Goal: Transaction & Acquisition: Download file/media

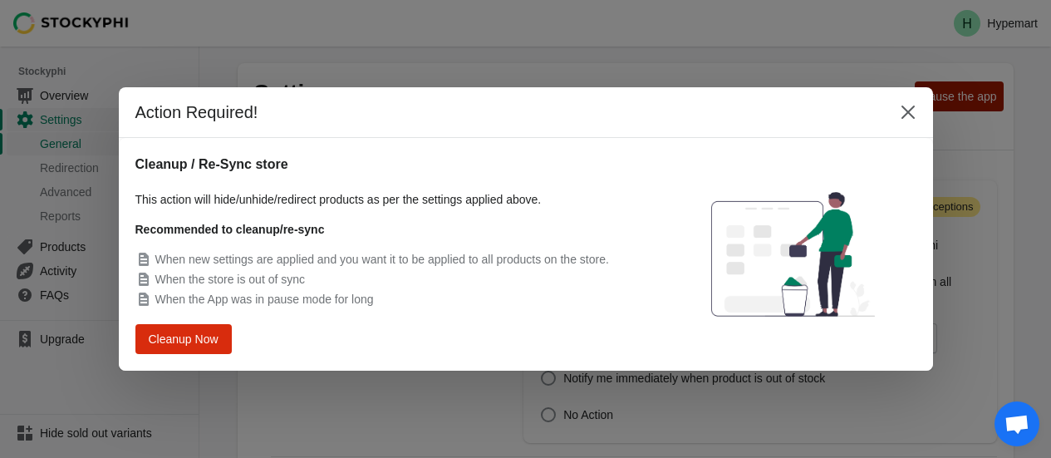
select select "hours"
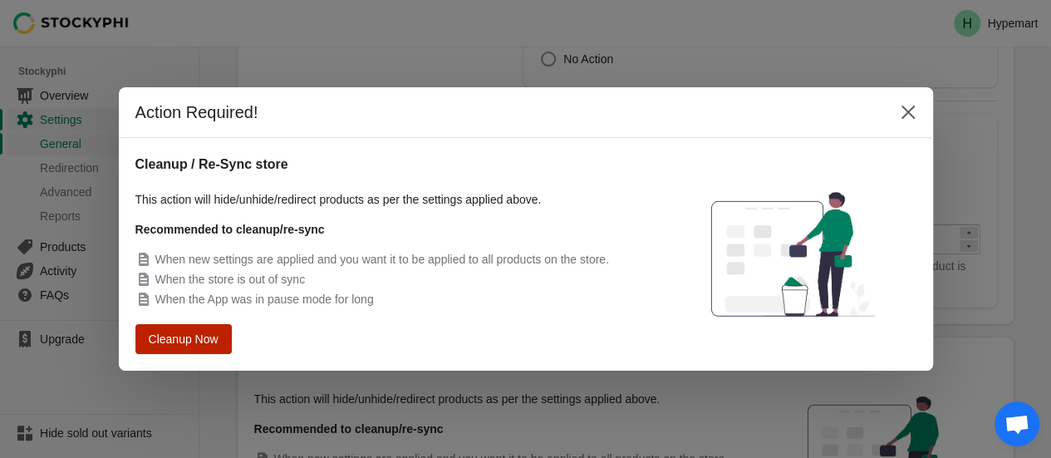
click at [194, 338] on span "Cleanup Now" at bounding box center [183, 339] width 63 height 12
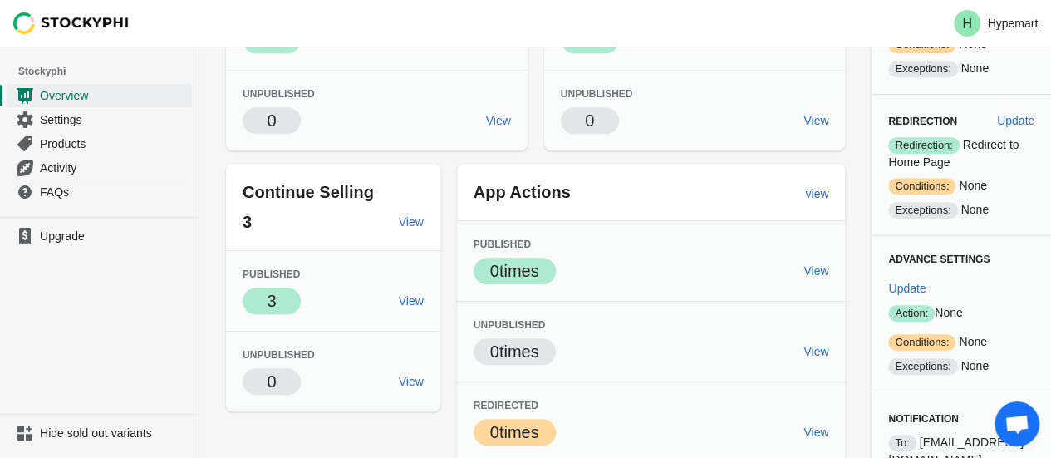
scroll to position [346, 0]
click at [926, 281] on span "Update" at bounding box center [906, 287] width 37 height 13
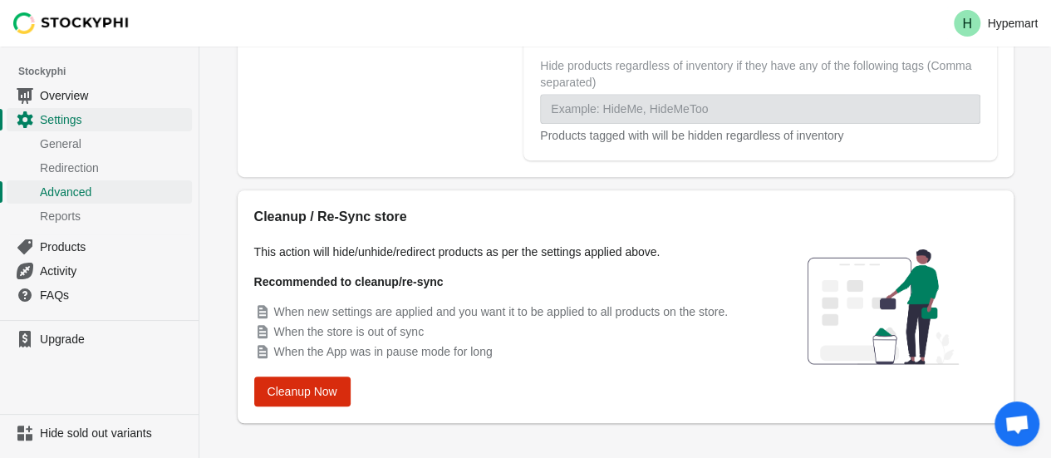
scroll to position [498, 0]
click at [292, 396] on span "Cleanup Now" at bounding box center [303, 390] width 70 height 13
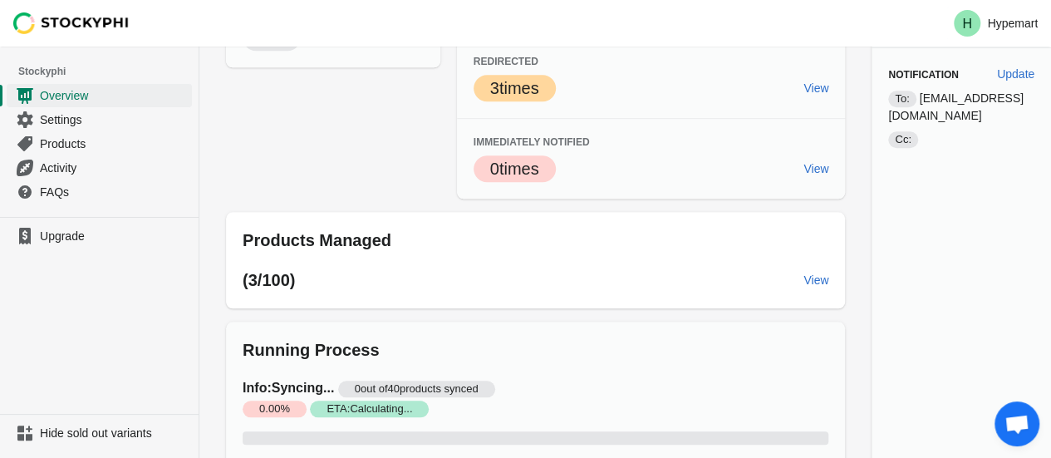
scroll to position [733, 0]
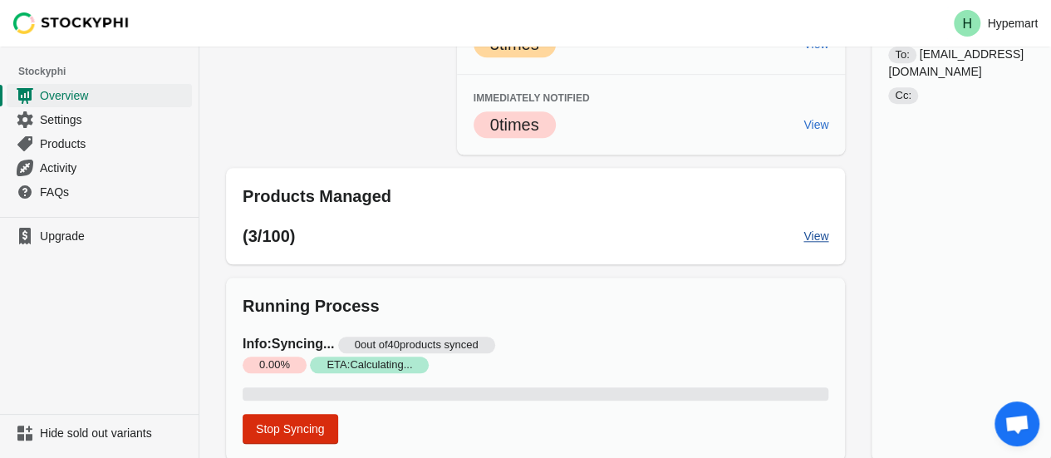
click at [809, 234] on span "View" at bounding box center [816, 235] width 25 height 13
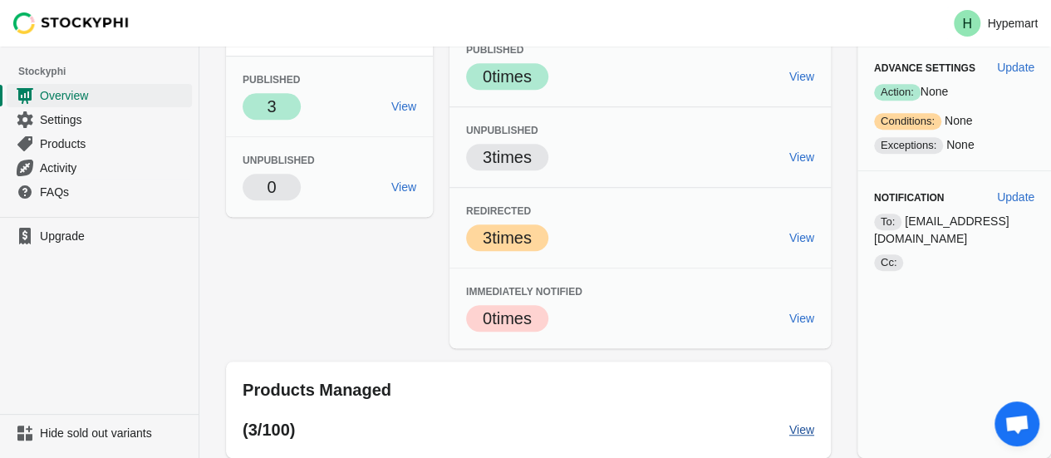
scroll to position [537, 0]
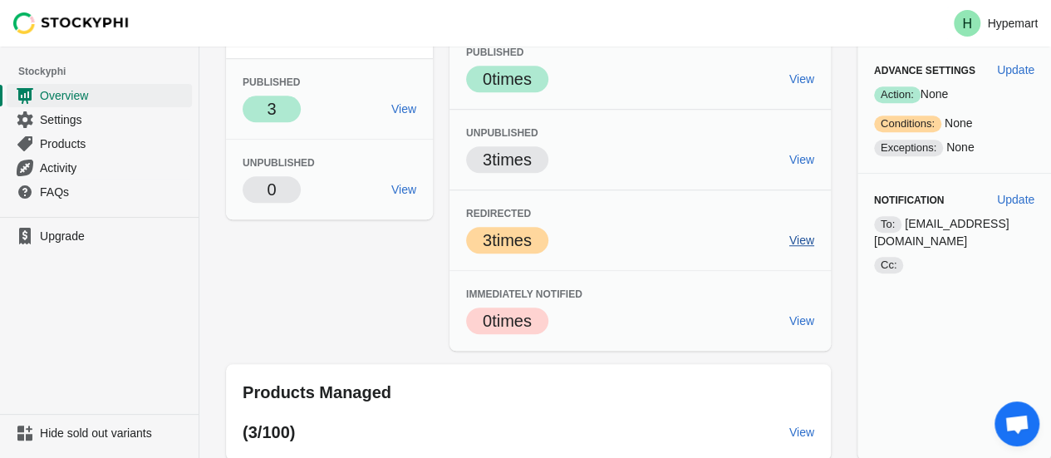
click at [789, 238] on span "View" at bounding box center [801, 239] width 25 height 13
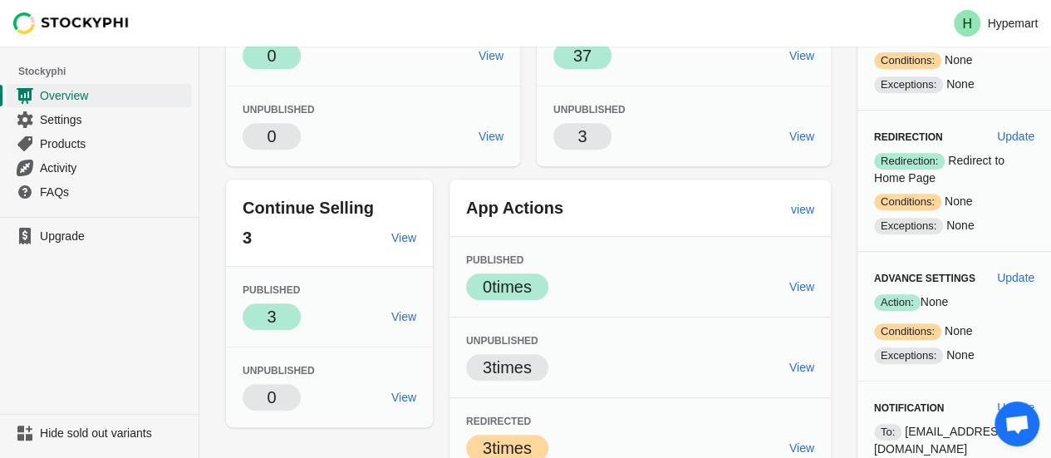
scroll to position [329, 0]
click at [407, 315] on span "View" at bounding box center [403, 316] width 25 height 13
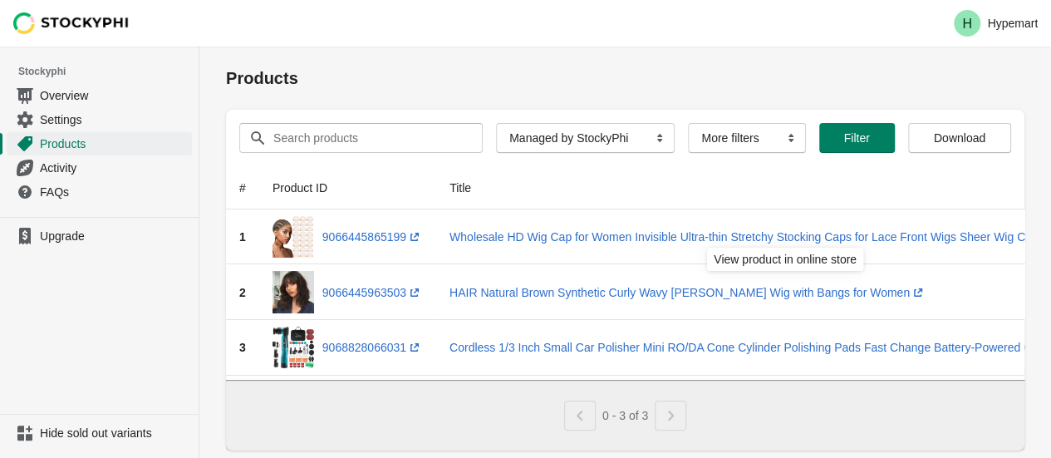
scroll to position [38, 0]
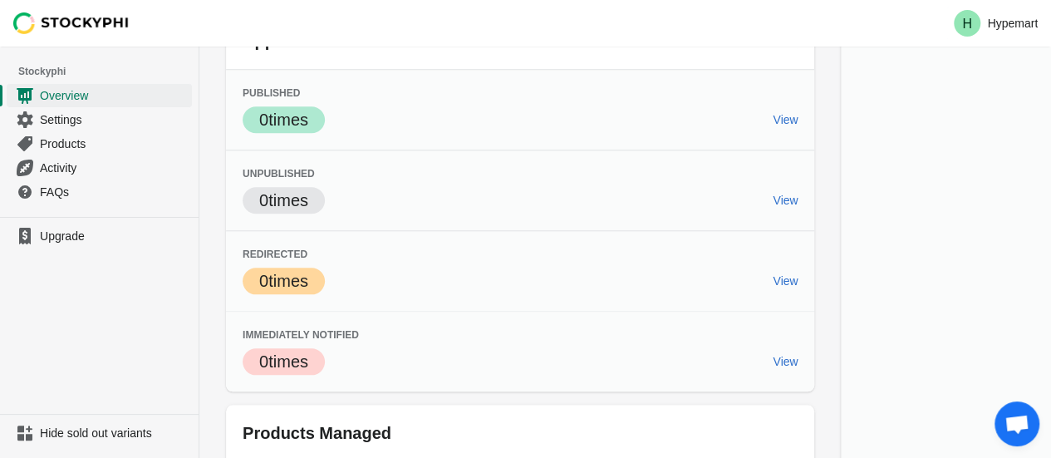
scroll to position [798, 0]
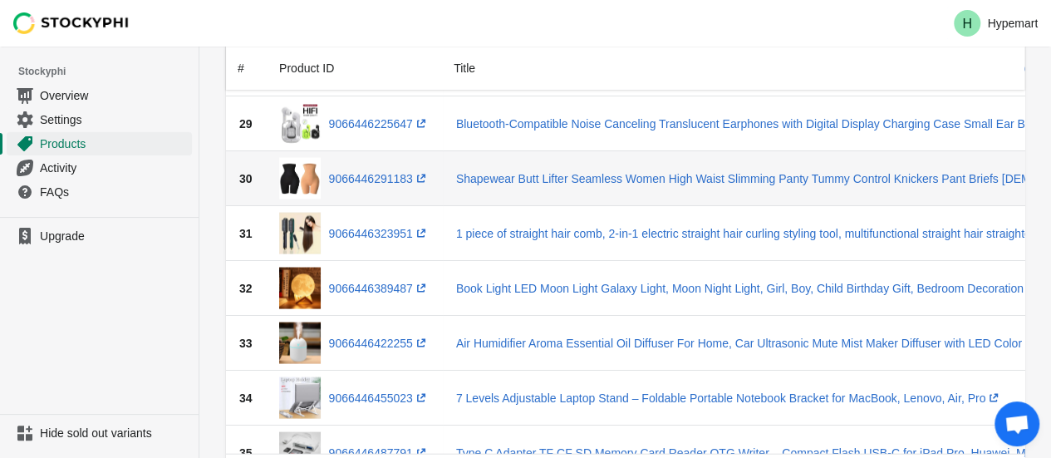
scroll to position [2081, 0]
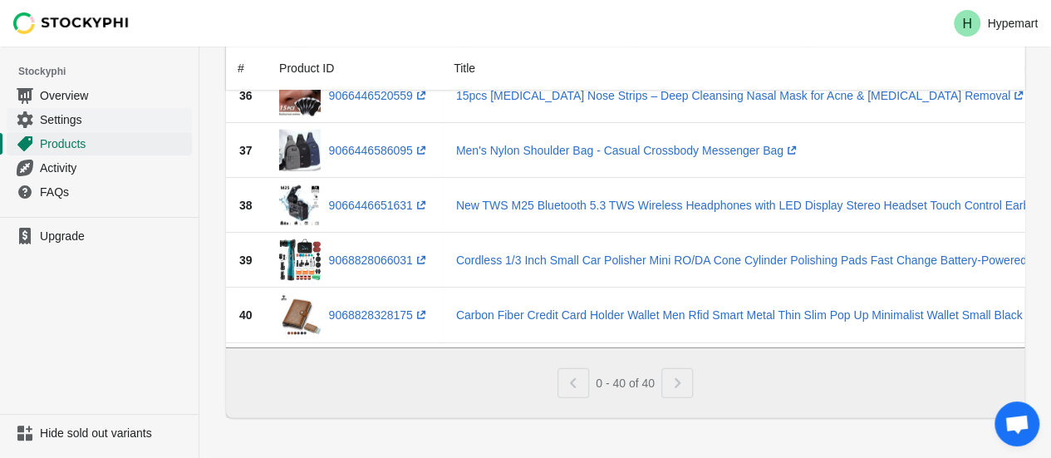
click at [67, 119] on span "Settings" at bounding box center [114, 119] width 149 height 17
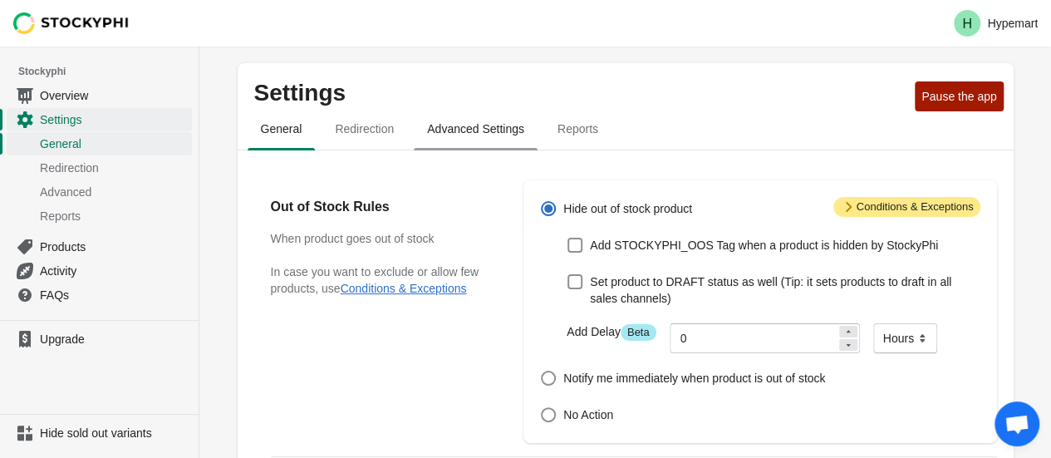
click at [452, 130] on span "Advanced Settings" at bounding box center [476, 129] width 124 height 30
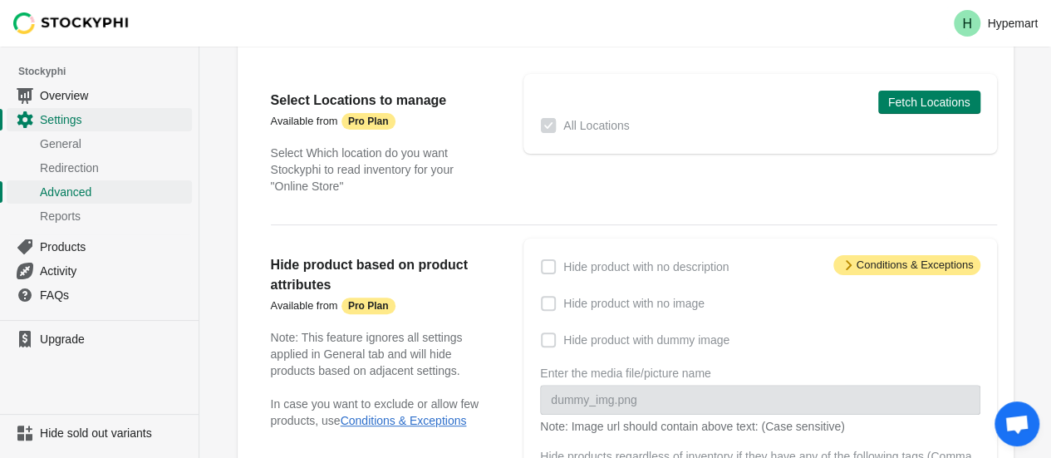
scroll to position [117, 0]
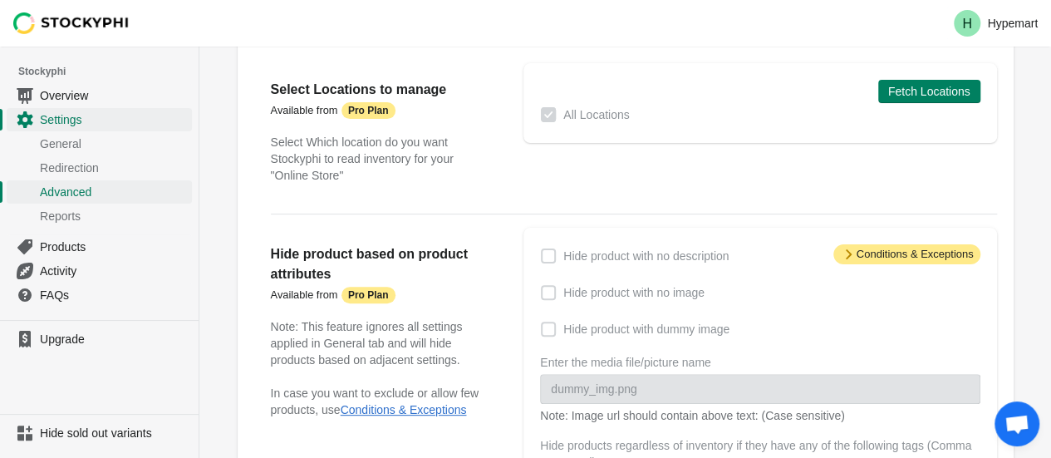
click at [905, 253] on span "Attention Conditions & Exceptions" at bounding box center [906, 254] width 147 height 20
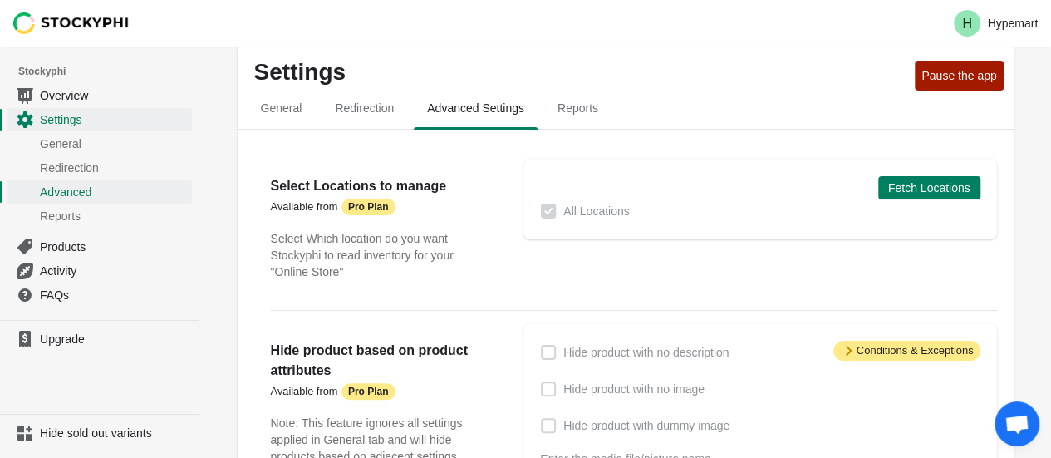
scroll to position [19, 0]
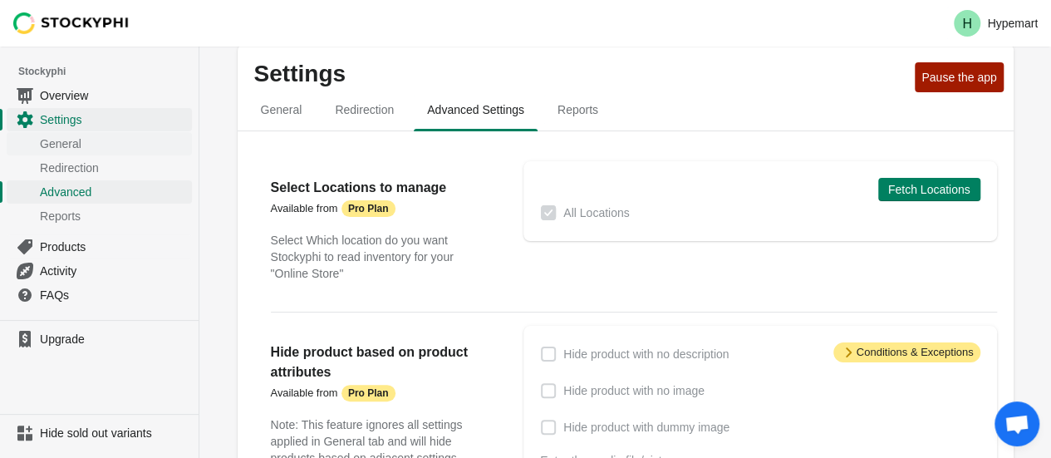
click at [66, 136] on span "General" at bounding box center [114, 143] width 149 height 17
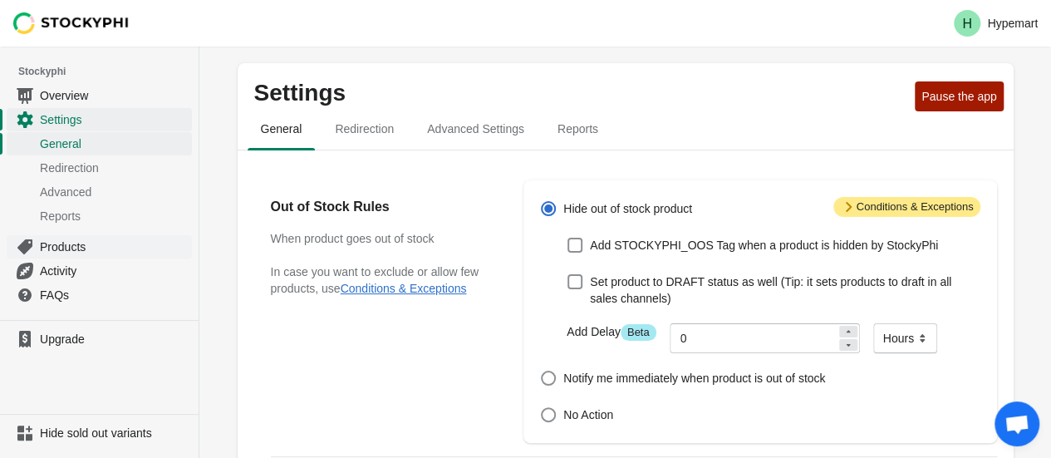
click at [65, 243] on span "Products" at bounding box center [114, 246] width 149 height 17
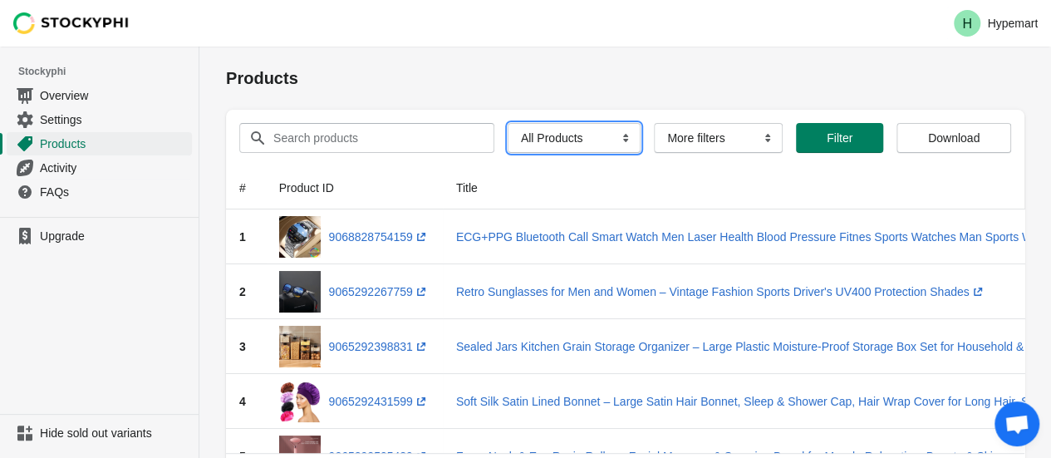
click at [582, 138] on select "All Products InStock InStock Published InStock Un-Published OOS OOS Published O…" at bounding box center [574, 138] width 133 height 30
click at [508, 123] on select "All Products InStock InStock Published InStock Un-Published OOS OOS Published O…" at bounding box center [574, 138] width 133 height 30
click at [555, 138] on select "All Products InStock InStock Published InStock Un-Published OOS OOS Published O…" at bounding box center [569, 138] width 115 height 30
select select "instock_published"
click at [512, 123] on select "All Products InStock InStock Published InStock Un-Published OOS OOS Published O…" at bounding box center [569, 138] width 115 height 30
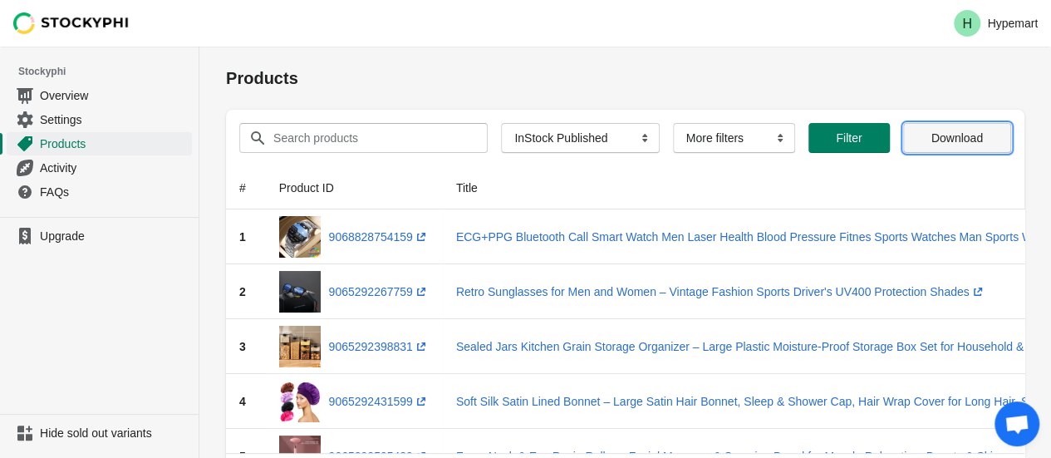
click at [960, 135] on span "Download" at bounding box center [957, 137] width 52 height 13
click at [74, 92] on span "Overview" at bounding box center [114, 95] width 149 height 17
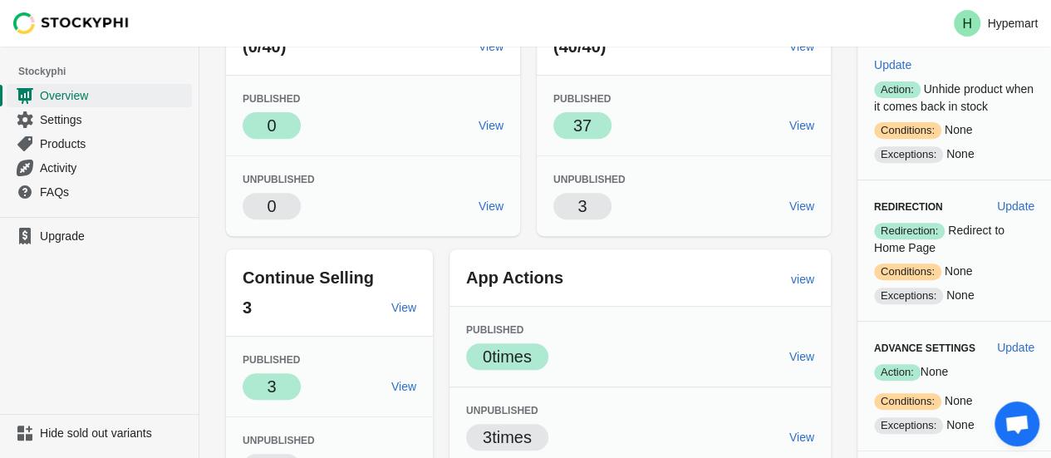
scroll to position [537, 0]
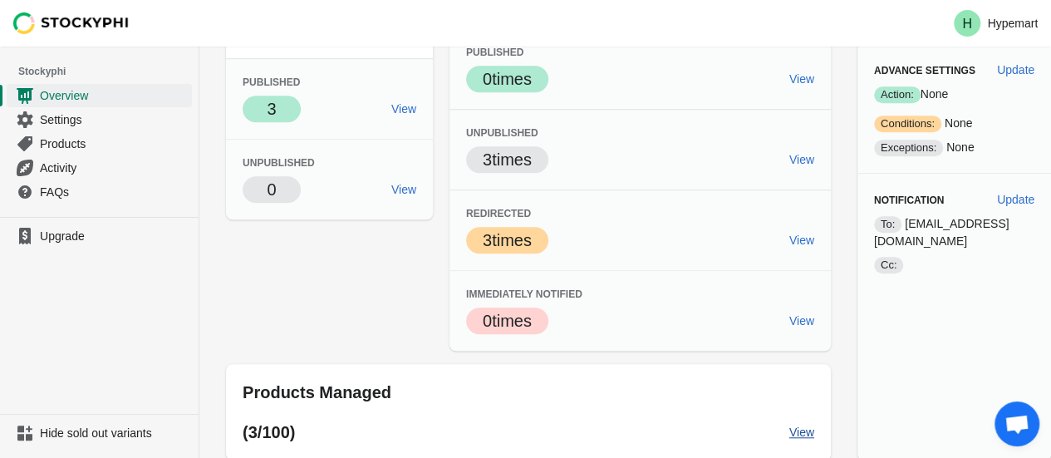
click at [789, 425] on span "View" at bounding box center [801, 431] width 25 height 13
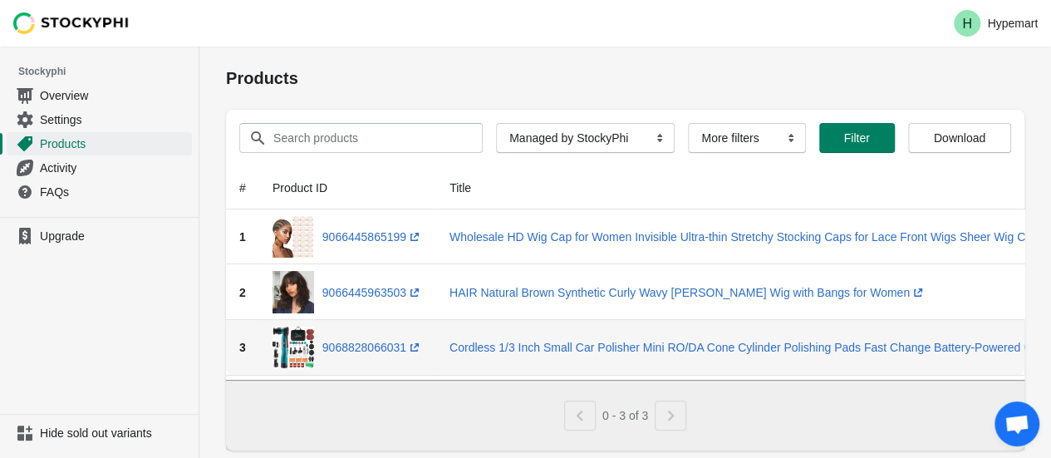
scroll to position [38, 0]
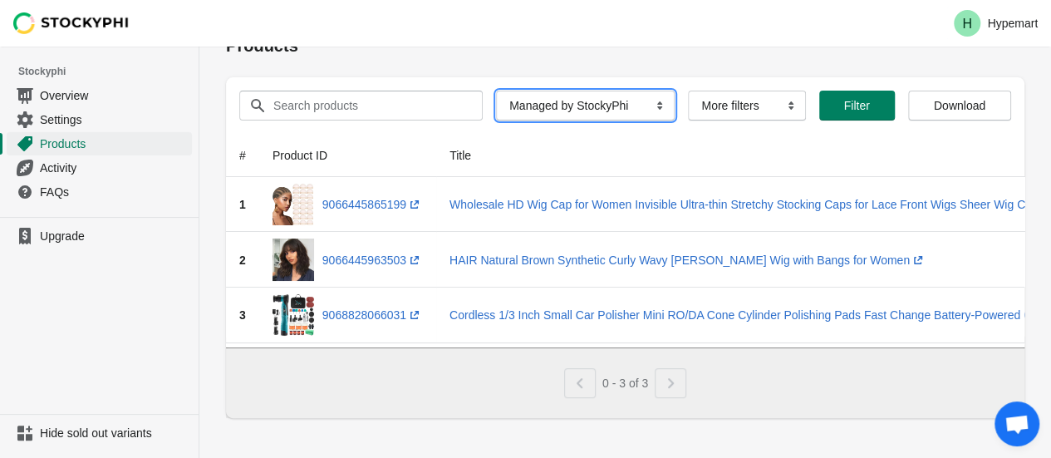
click at [557, 106] on select "All Products InStock InStock Published InStock Un-Published OOS OOS Published O…" at bounding box center [585, 106] width 179 height 30
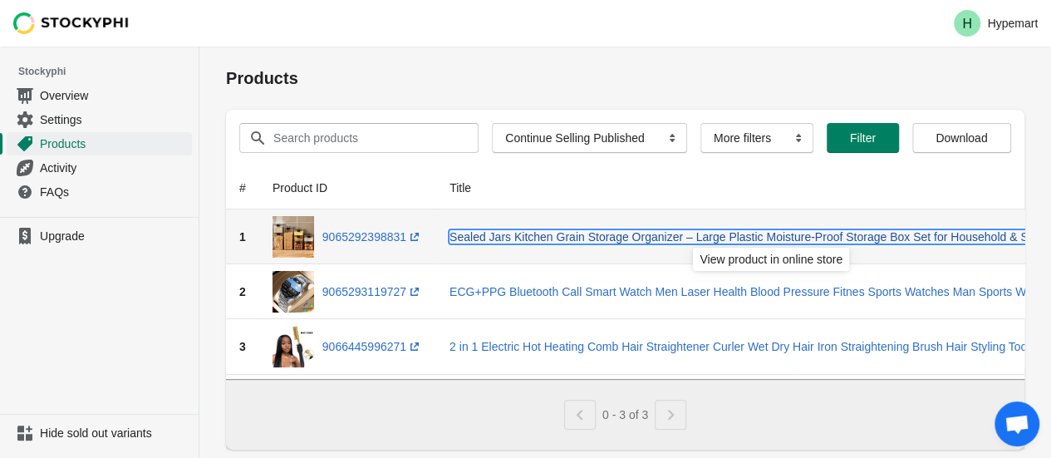
click at [615, 243] on link "Sealed Jars Kitchen Grain Storage Organizer – Large Plastic Moisture-Proof Stor…" at bounding box center [784, 236] width 668 height 13
